Goal: Find specific page/section: Find specific page/section

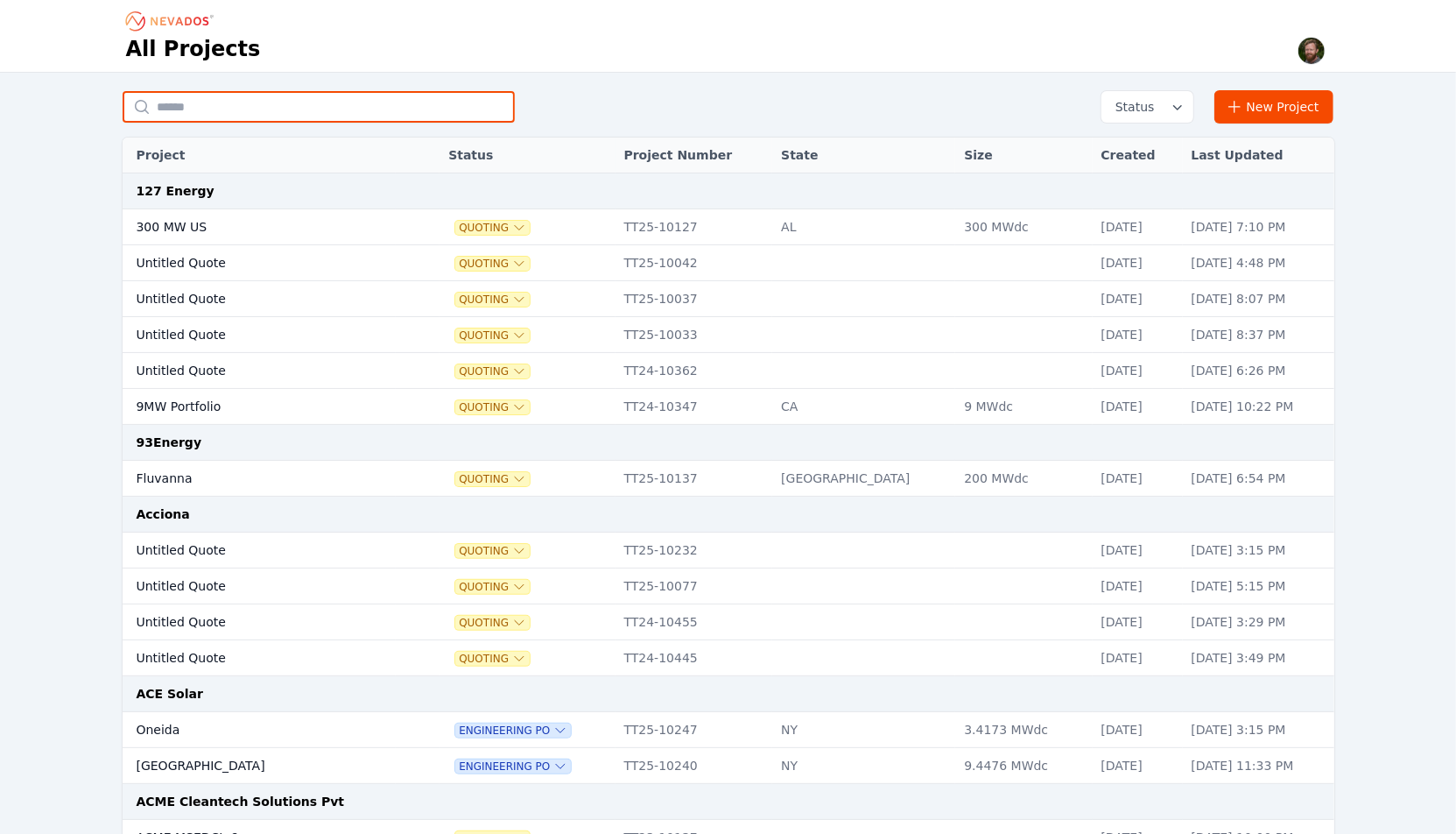
click at [400, 104] on input "text" at bounding box center [318, 107] width 392 height 32
type input "*********"
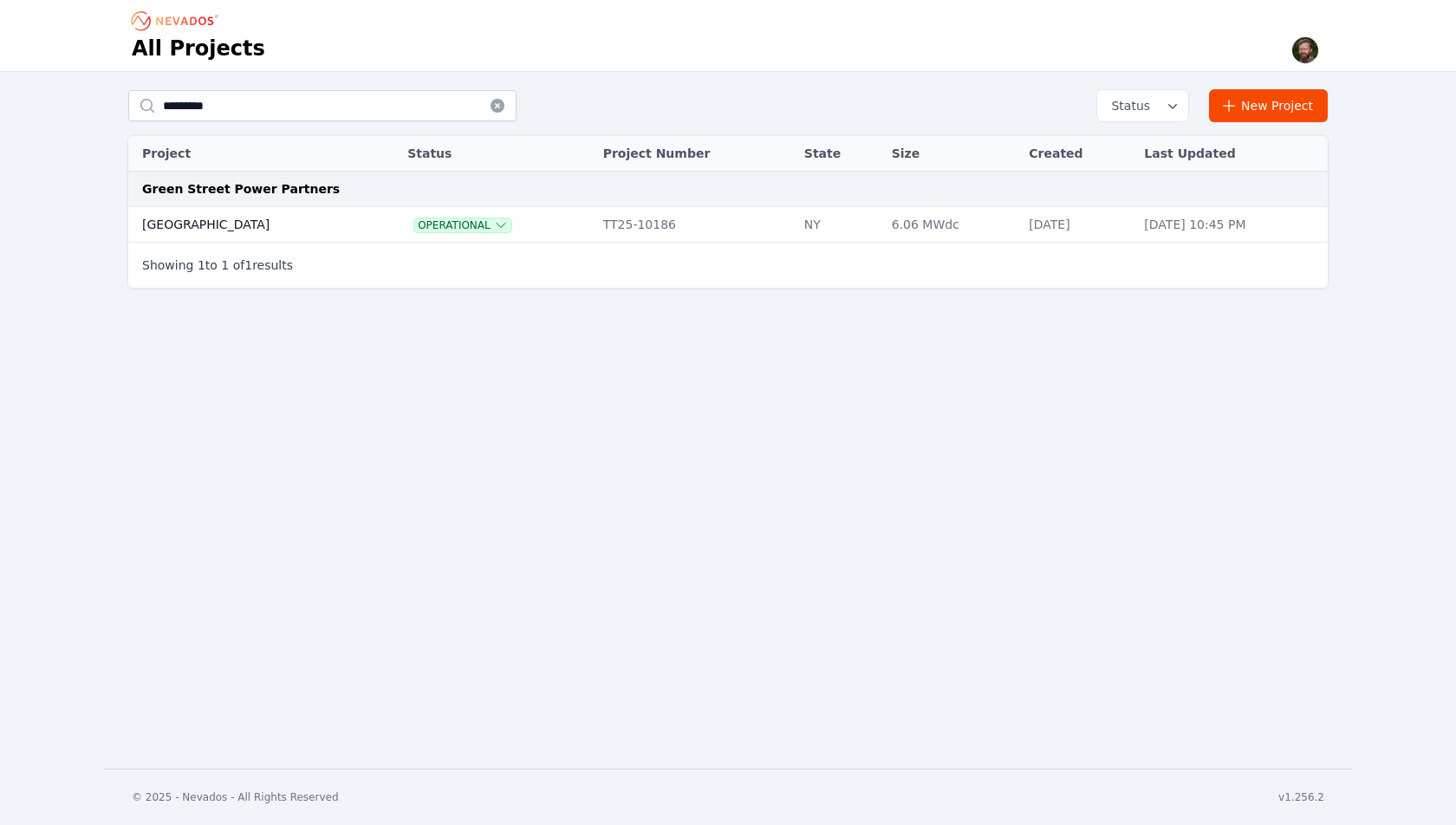
click at [166, 222] on td "[GEOGRAPHIC_DATA]" at bounding box center [249, 225] width 243 height 36
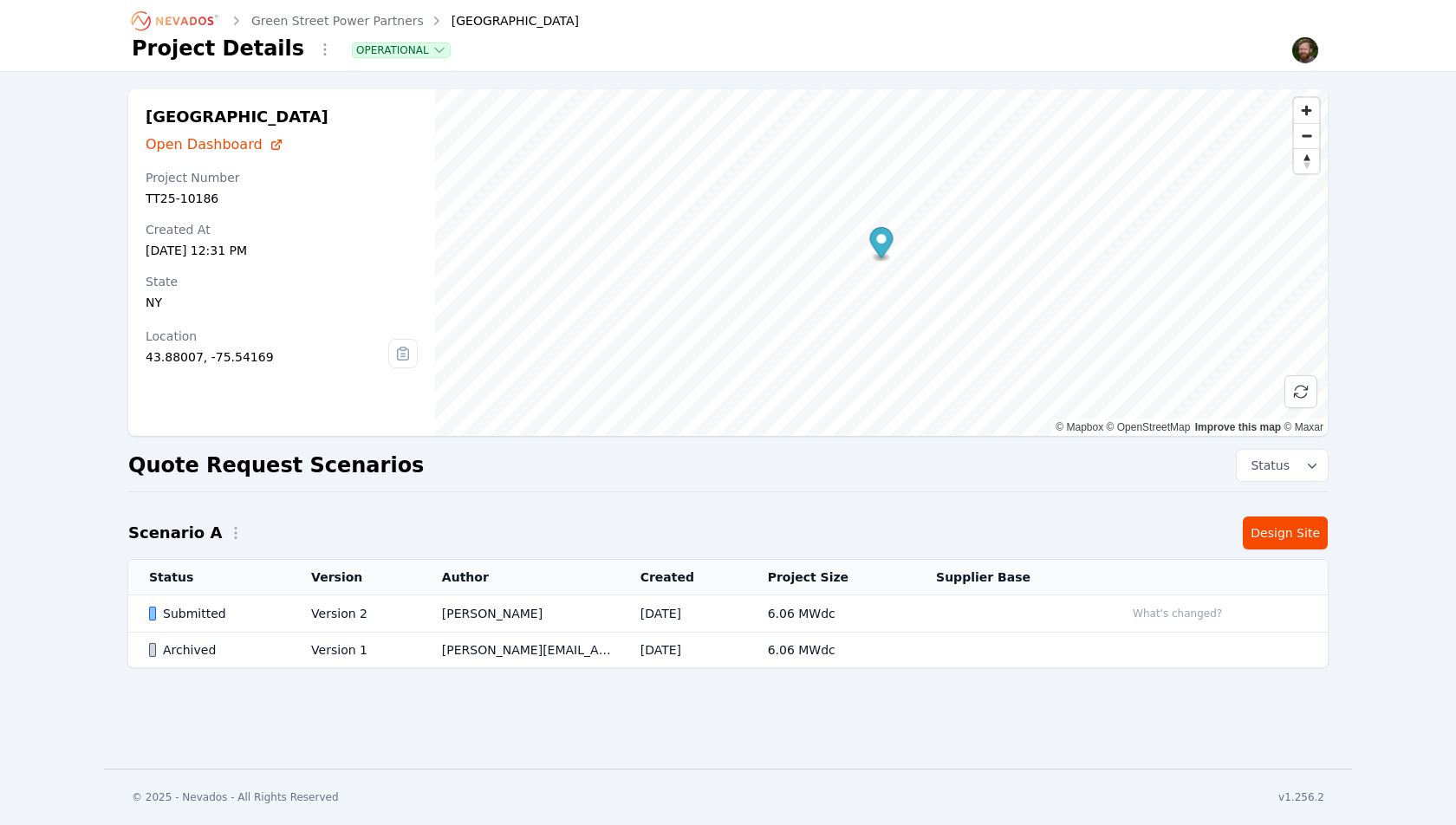
click at [218, 143] on span "Open Dashboard" at bounding box center [204, 144] width 117 height 21
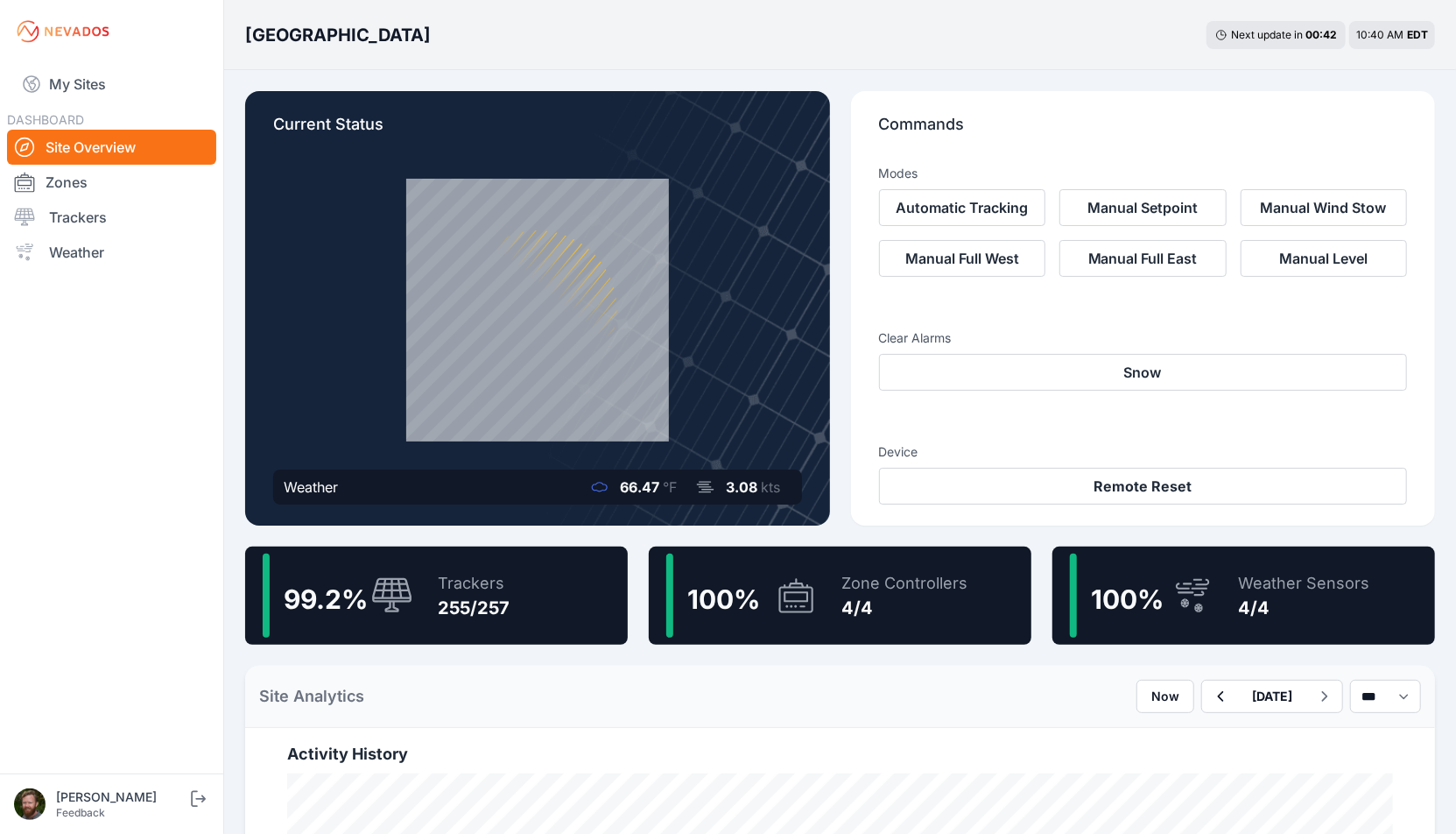
click at [462, 574] on div "Trackers" at bounding box center [474, 583] width 72 height 25
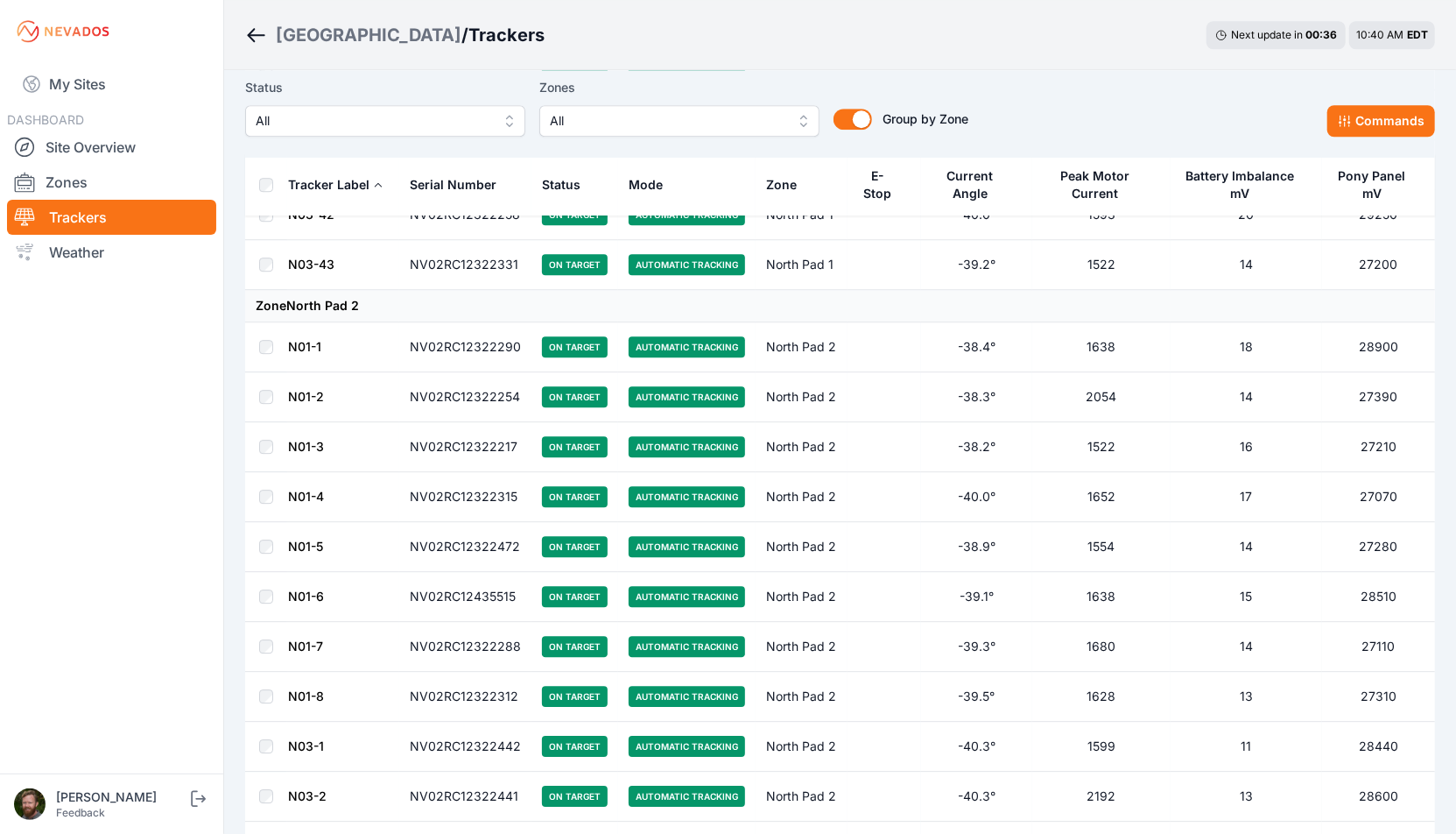
scroll to position [3129, 0]
